Goal: Task Accomplishment & Management: Use online tool/utility

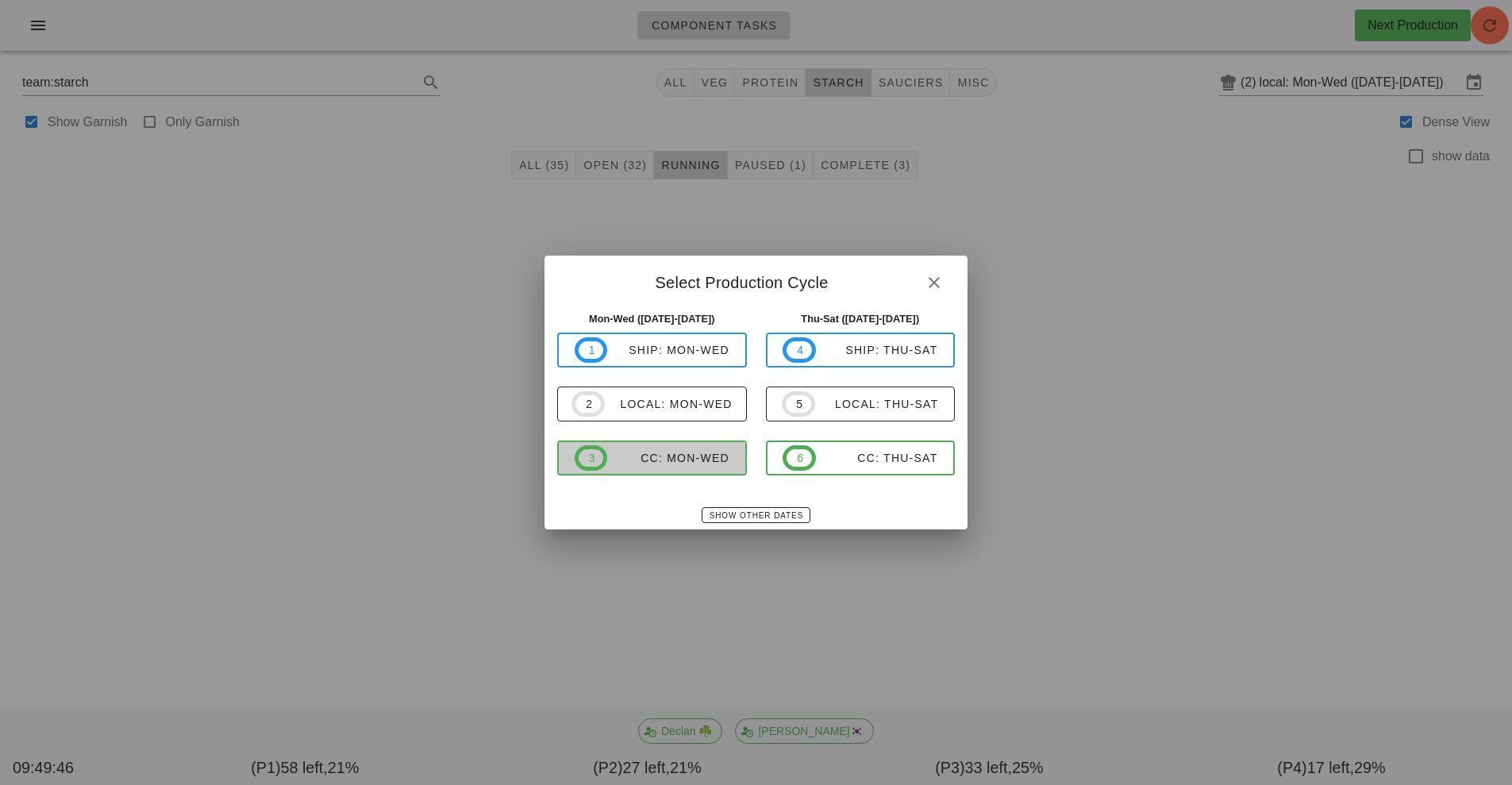
click at [681, 475] on button "3 CC: Mon-Wed" at bounding box center [652, 458] width 189 height 35
type input "CC: Mon-Wed ([DATE]-[DATE])"
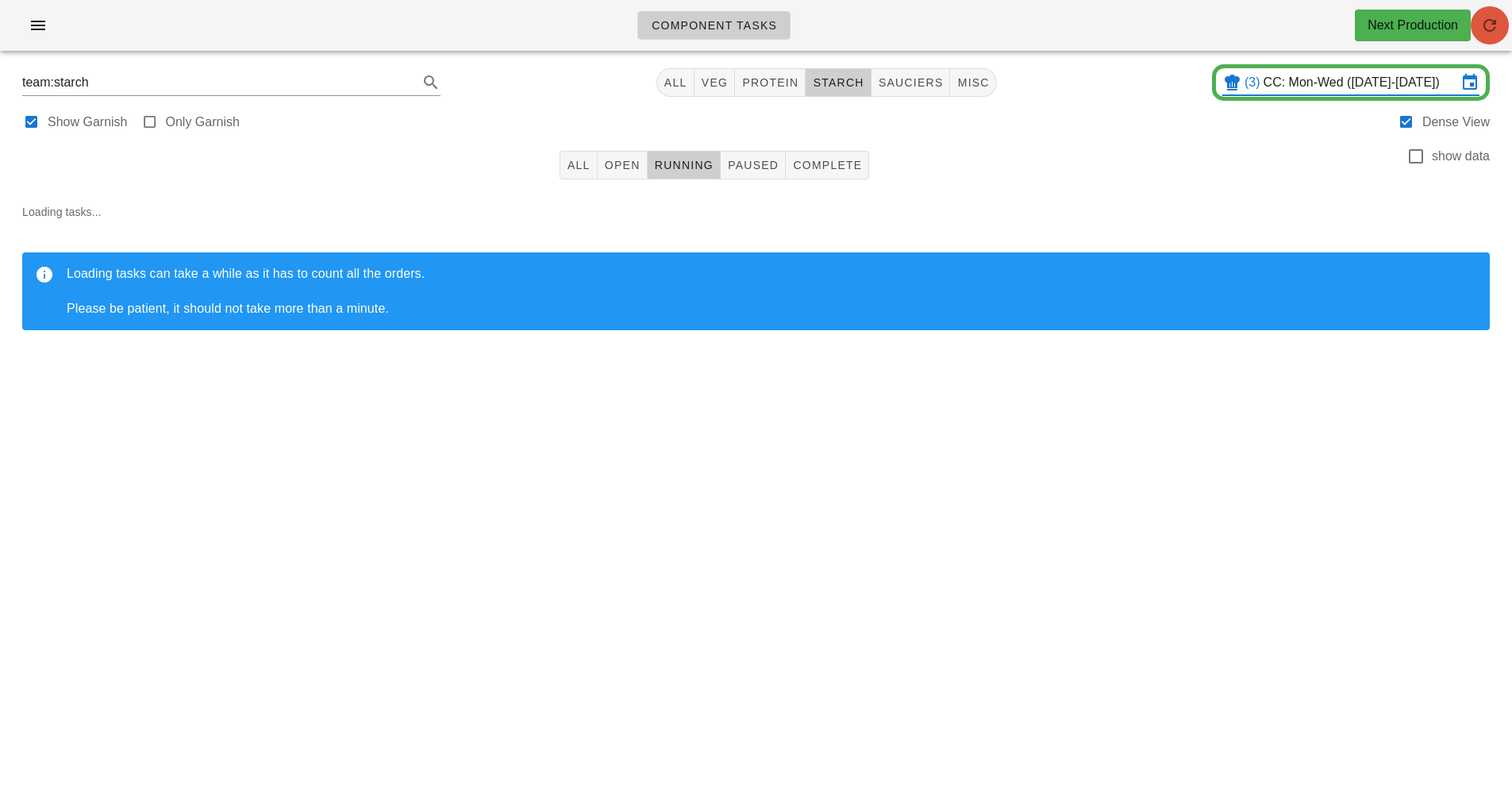
click at [1505, 26] on span "button" at bounding box center [1489, 25] width 38 height 19
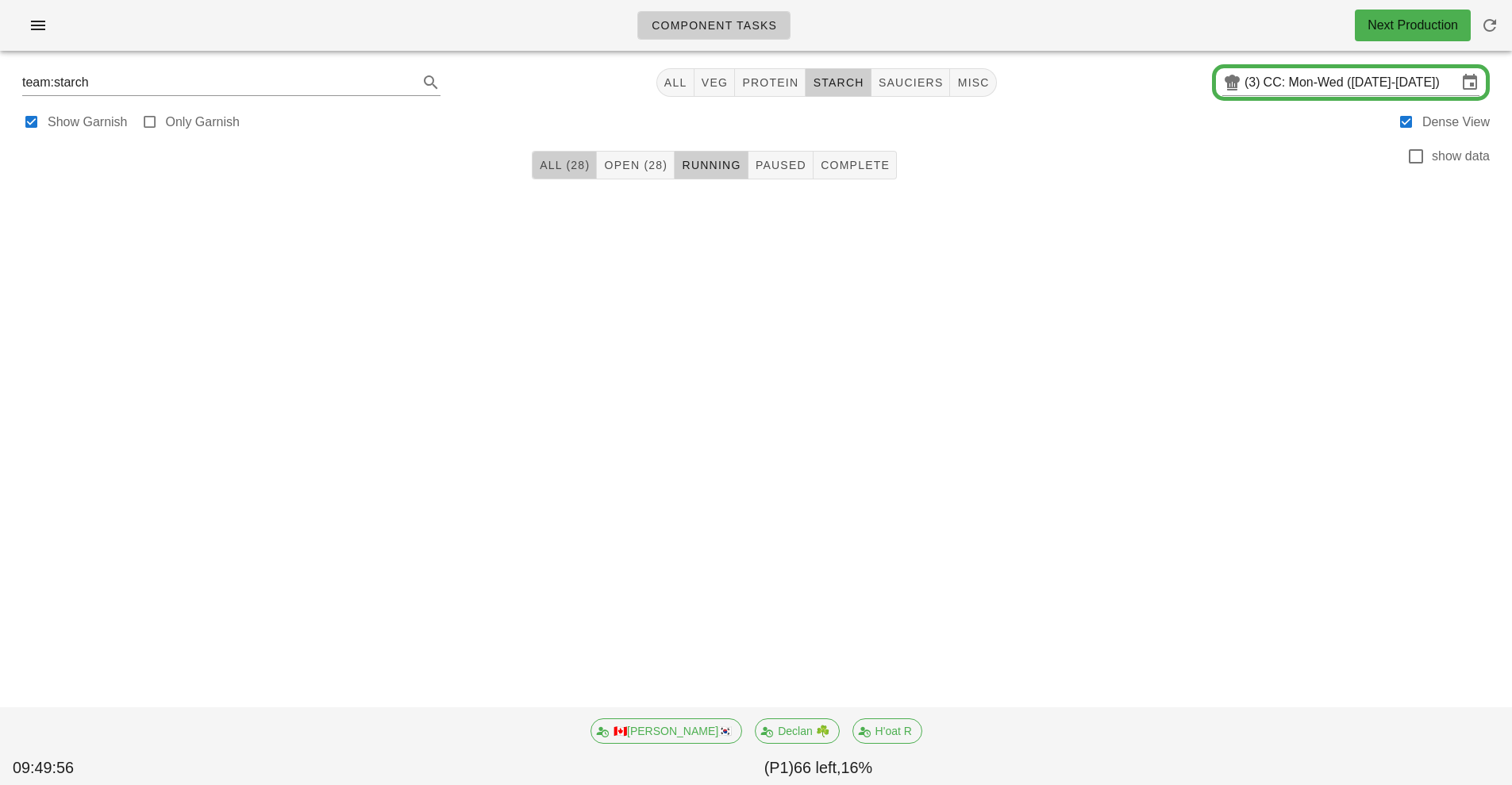
click at [557, 167] on span "All (28)" at bounding box center [564, 165] width 50 height 13
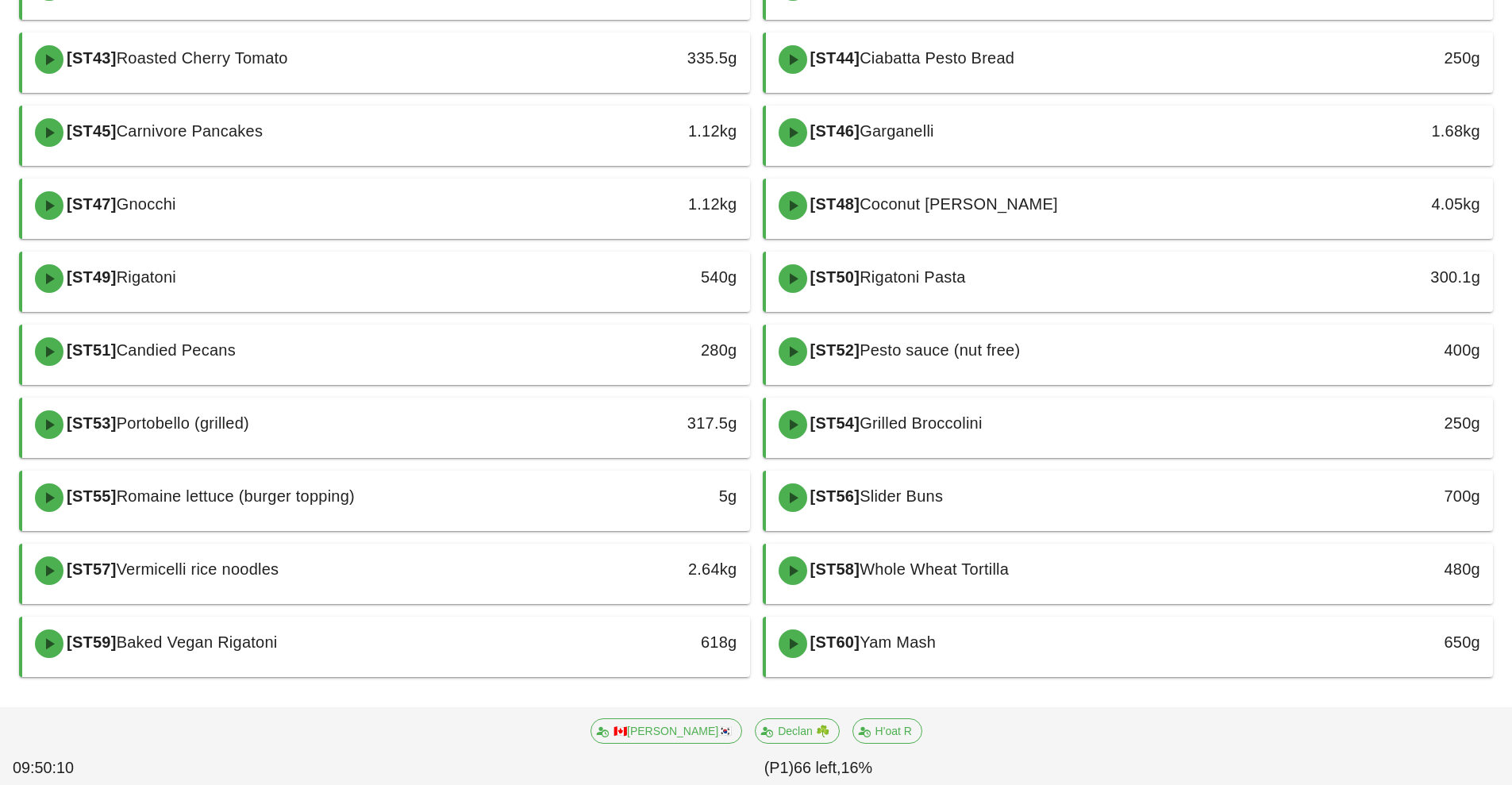
scroll to position [539, 0]
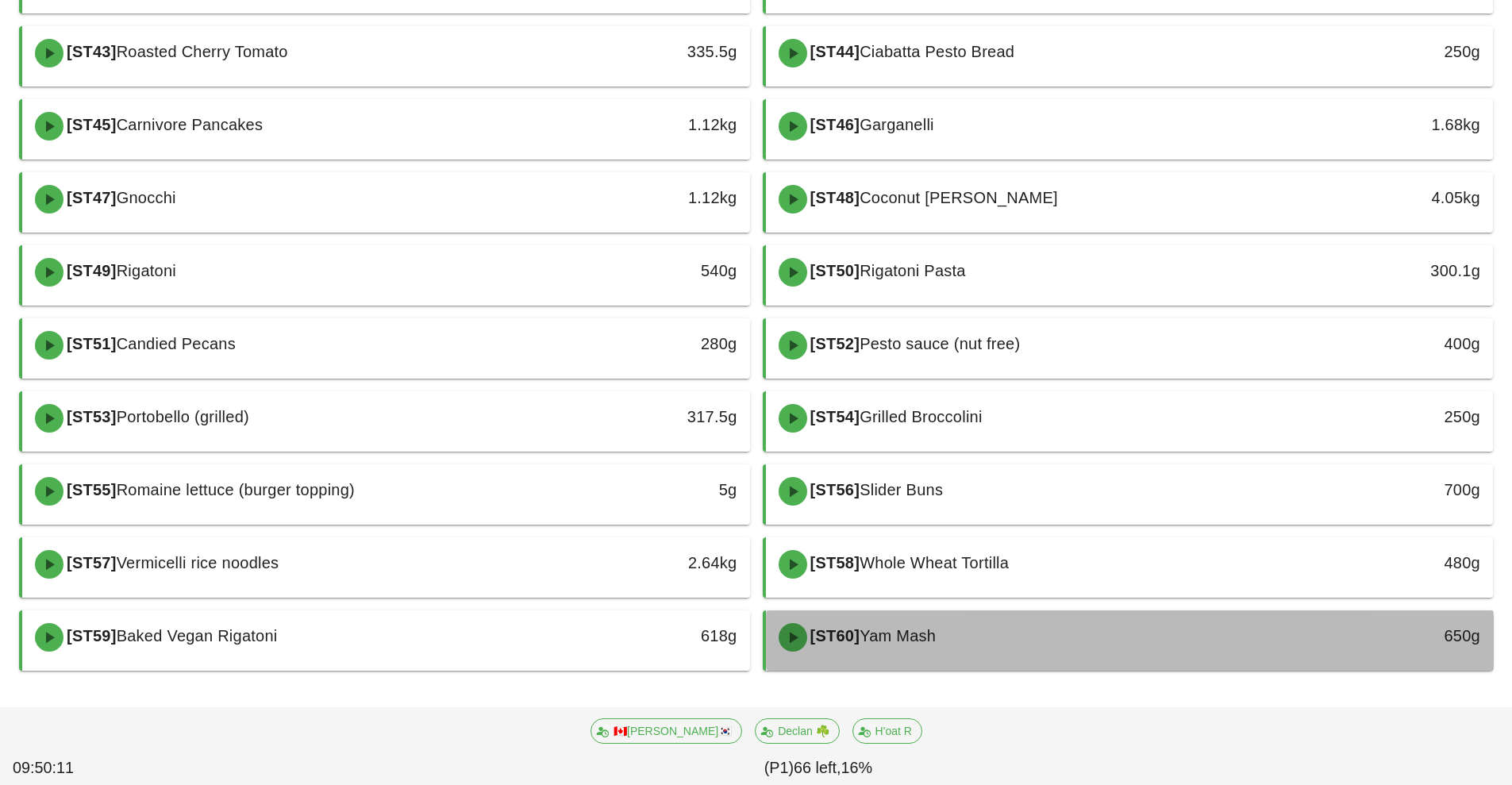
click at [975, 644] on div "[ST60] Yam Mash" at bounding box center [1039, 636] width 540 height 48
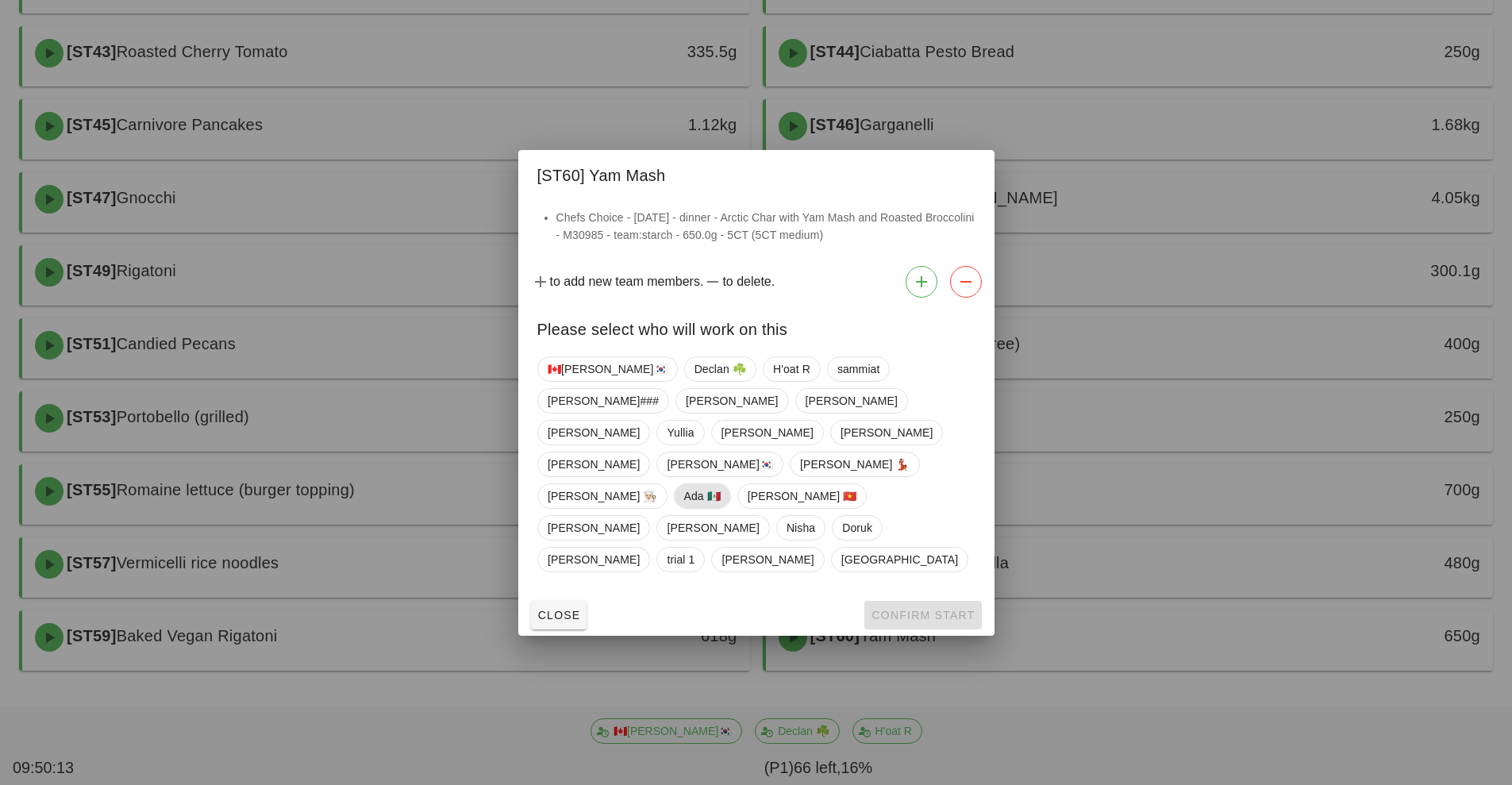
click at [719, 484] on span "Ada 🇲🇽" at bounding box center [701, 496] width 36 height 23
click at [915, 608] on span "Confirm Start" at bounding box center [922, 615] width 104 height 13
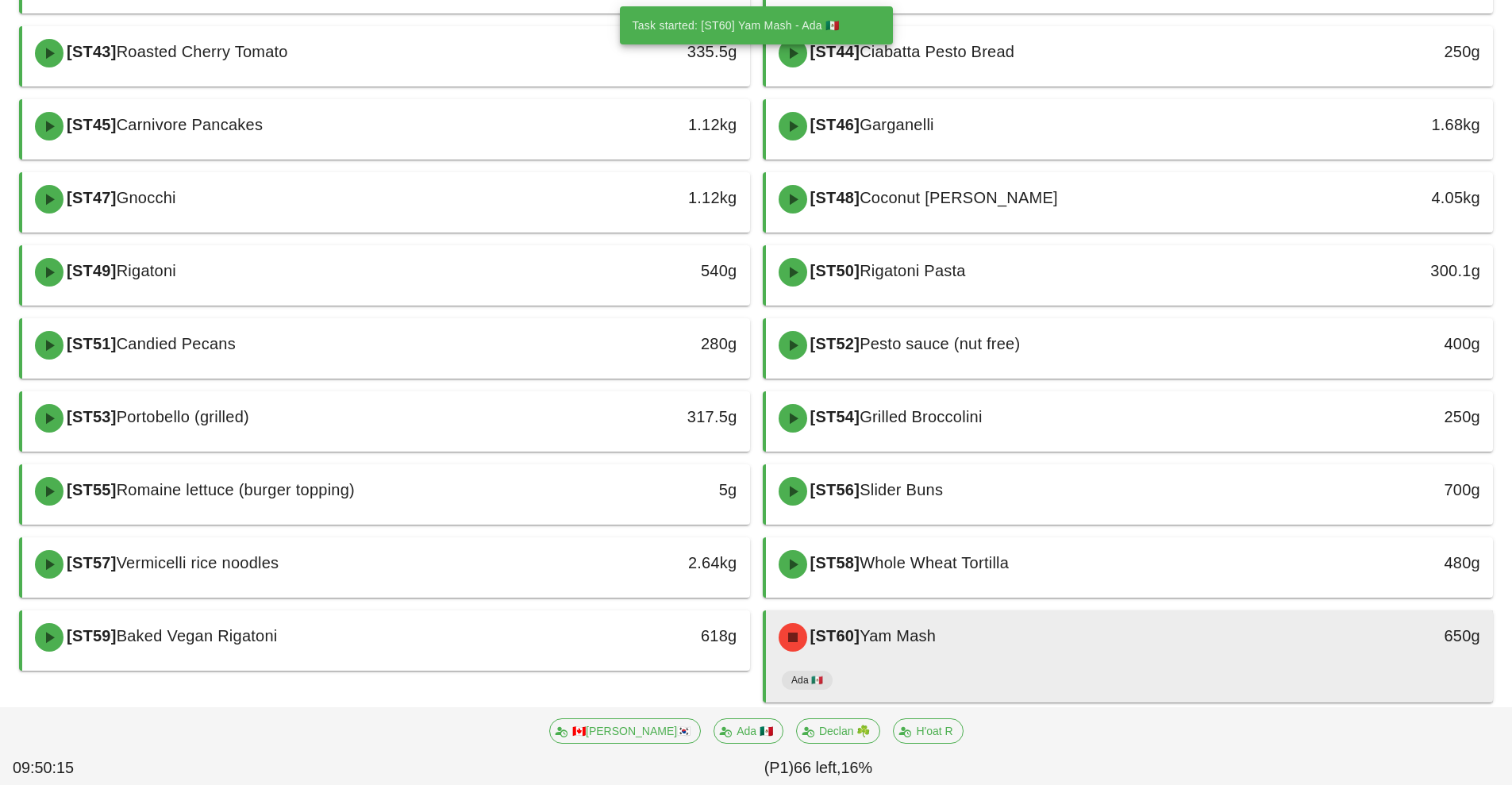
click at [998, 646] on div "[ST60] Yam Mash" at bounding box center [1039, 636] width 540 height 48
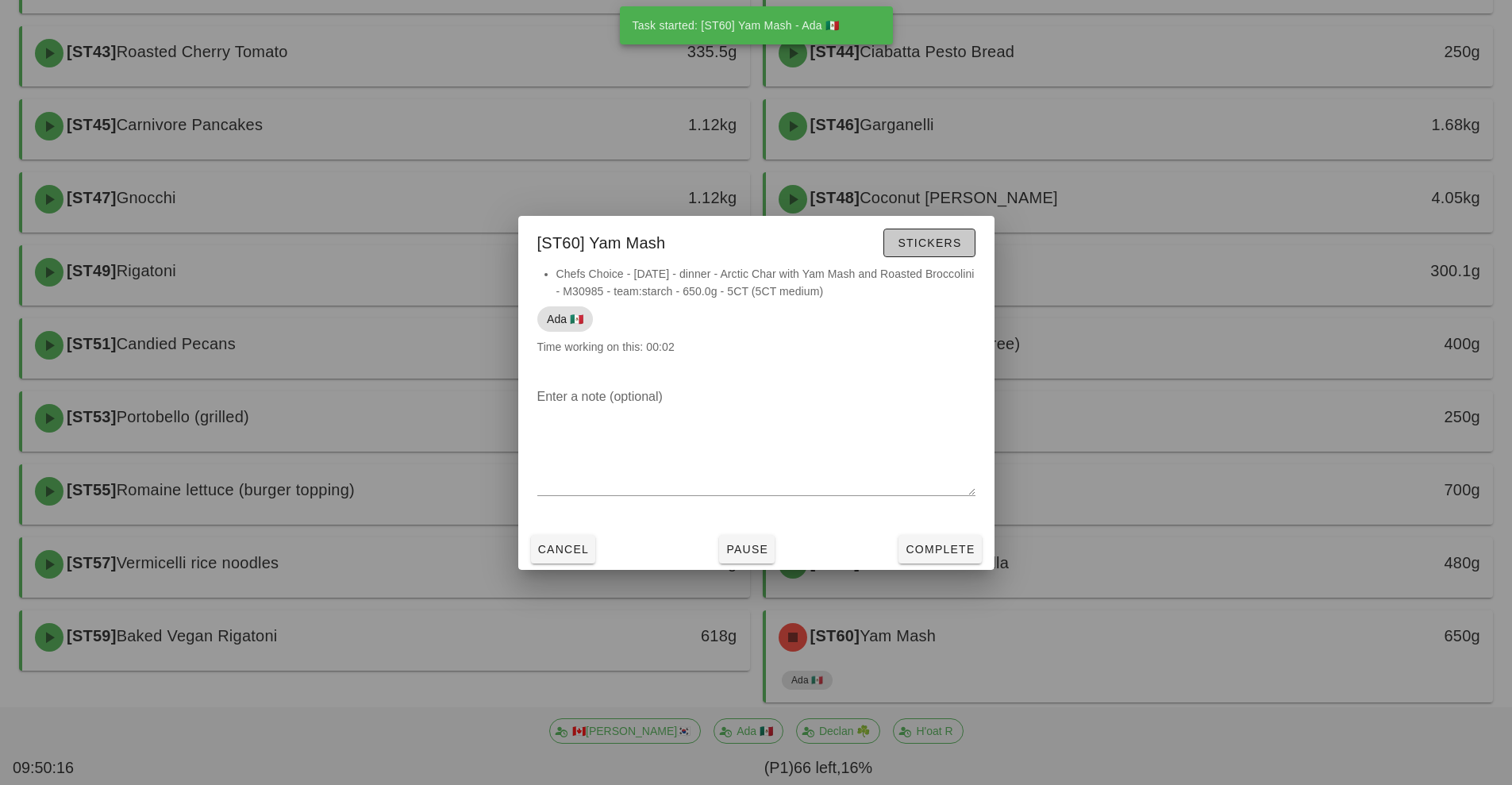
click at [932, 245] on span "Stickers" at bounding box center [929, 242] width 64 height 13
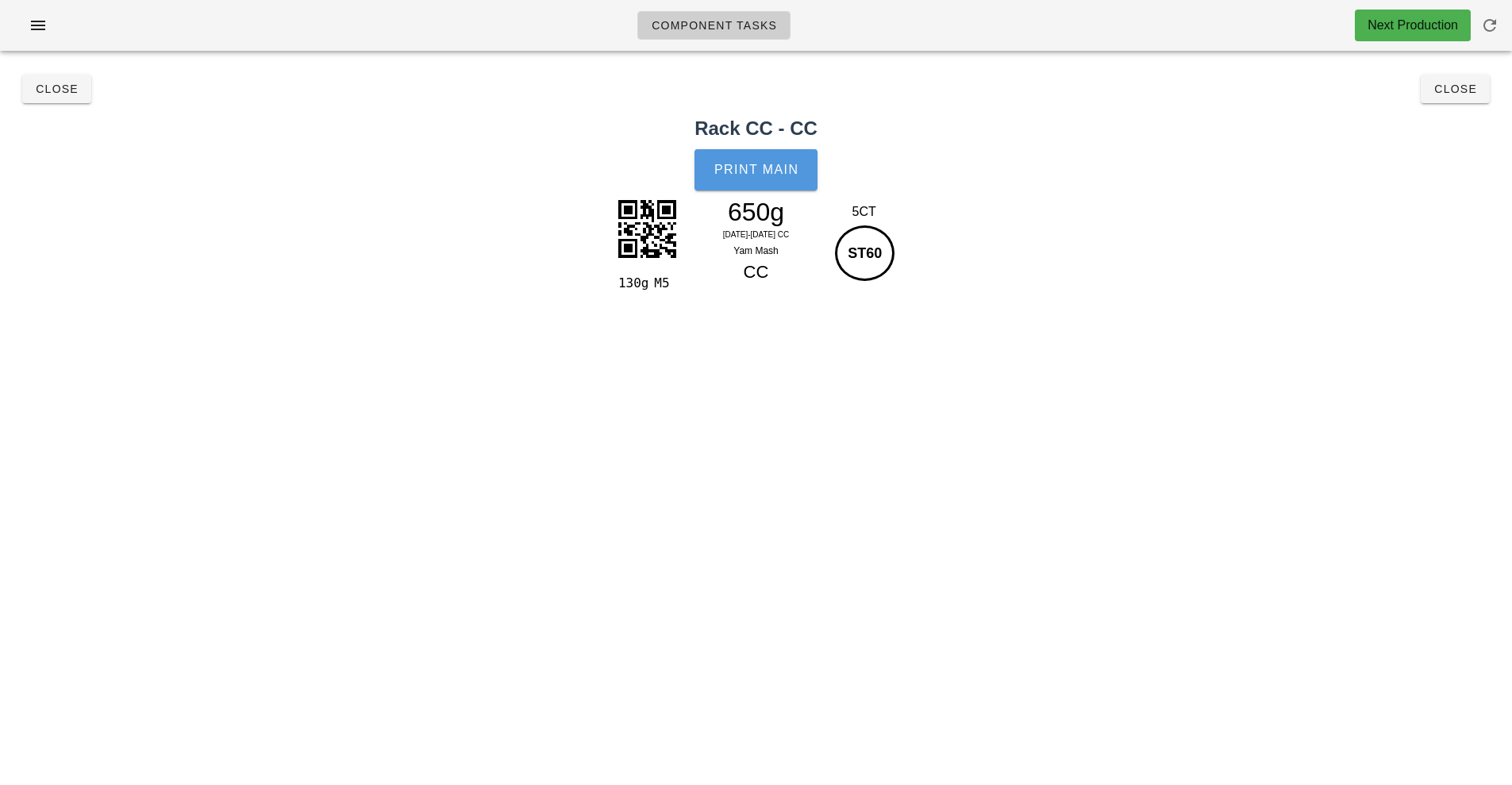
click at [762, 160] on button "Print Main" at bounding box center [756, 169] width 123 height 41
click at [1449, 86] on span "Close" at bounding box center [1455, 89] width 43 height 13
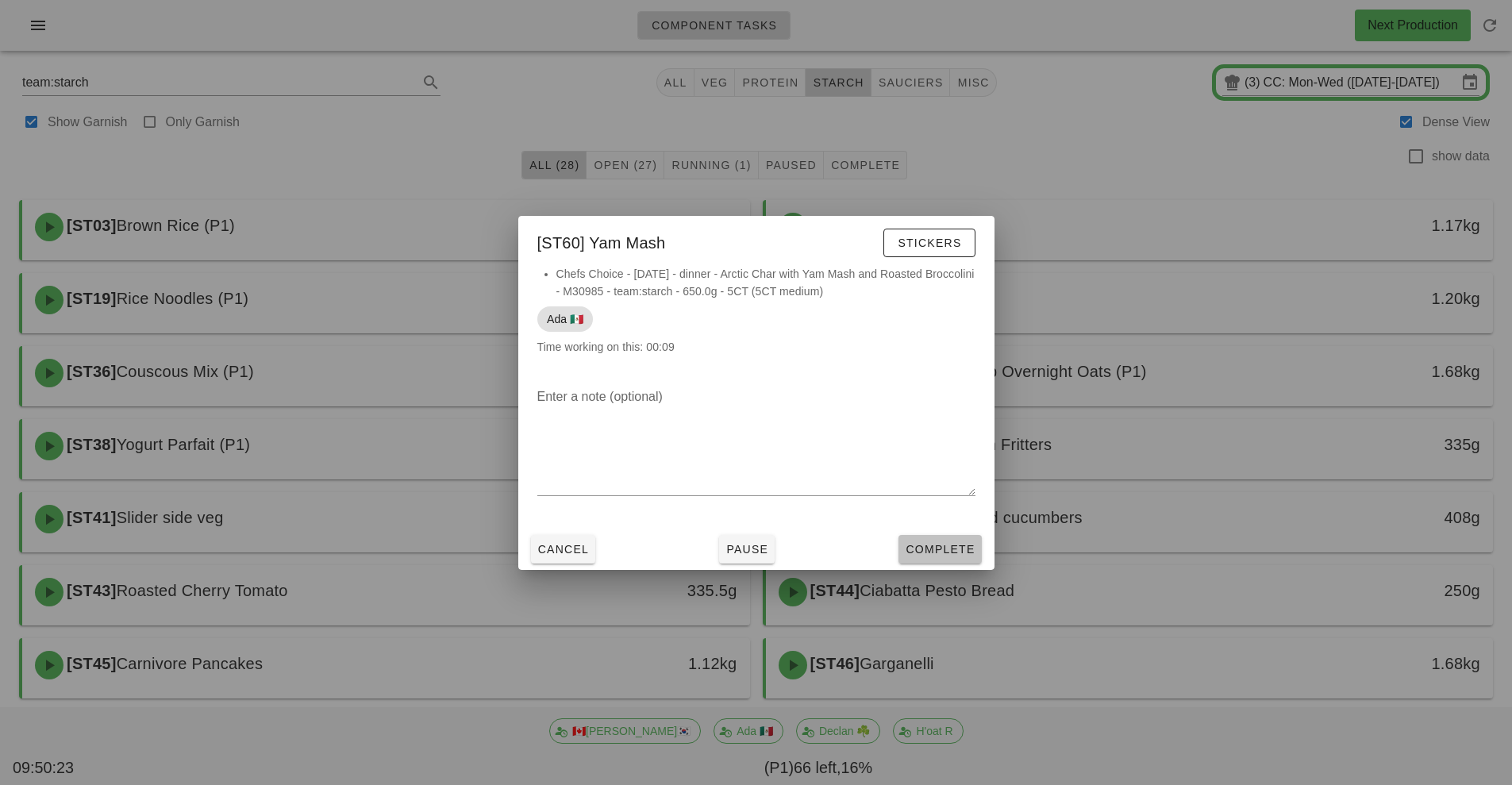
click at [950, 545] on span "Complete" at bounding box center [939, 549] width 69 height 13
